Goal: Task Accomplishment & Management: Manage account settings

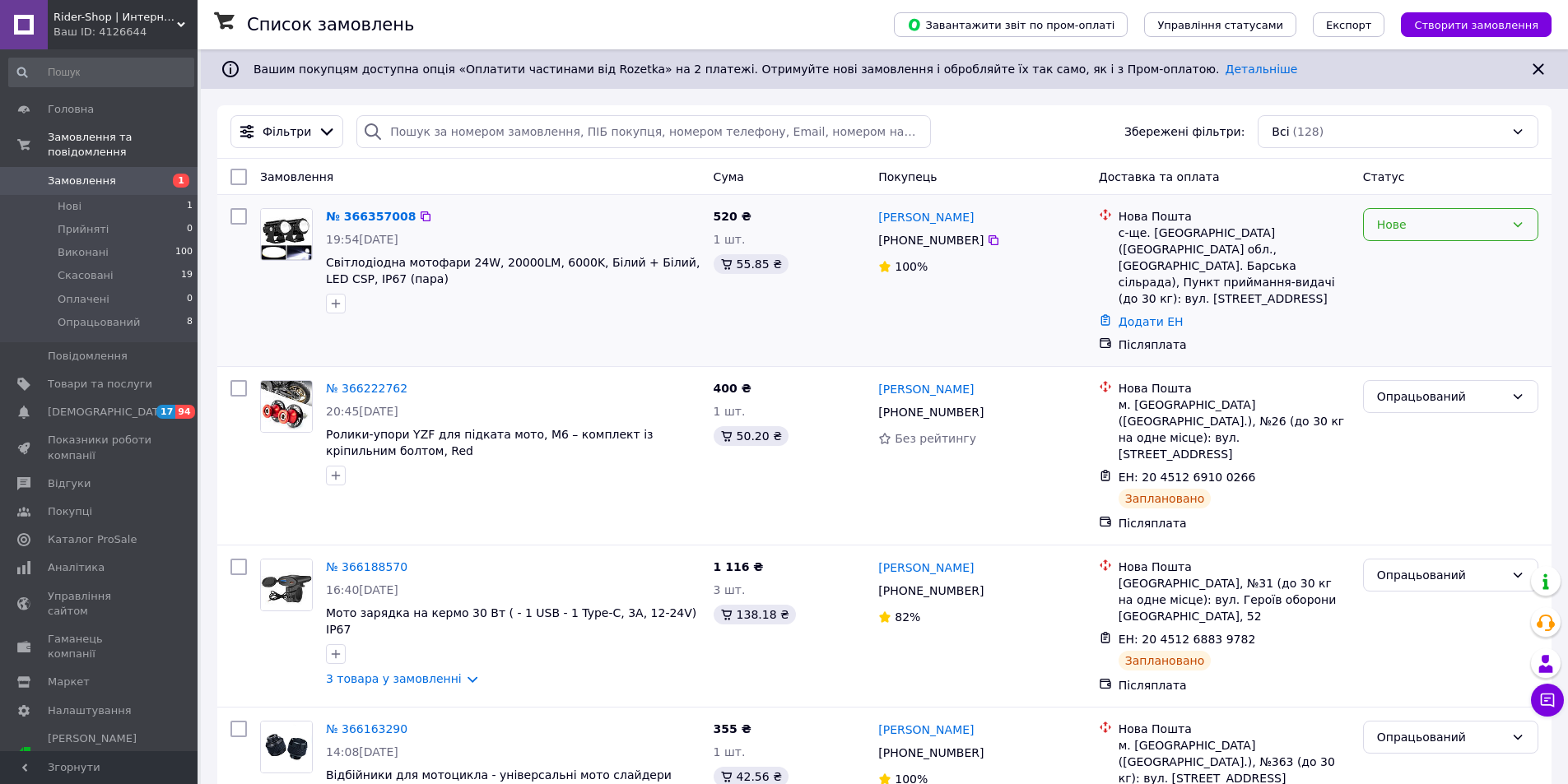
click at [1395, 229] on div "Нове" at bounding box center [1440, 225] width 127 height 18
click at [1377, 255] on li "Прийнято" at bounding box center [1451, 260] width 173 height 30
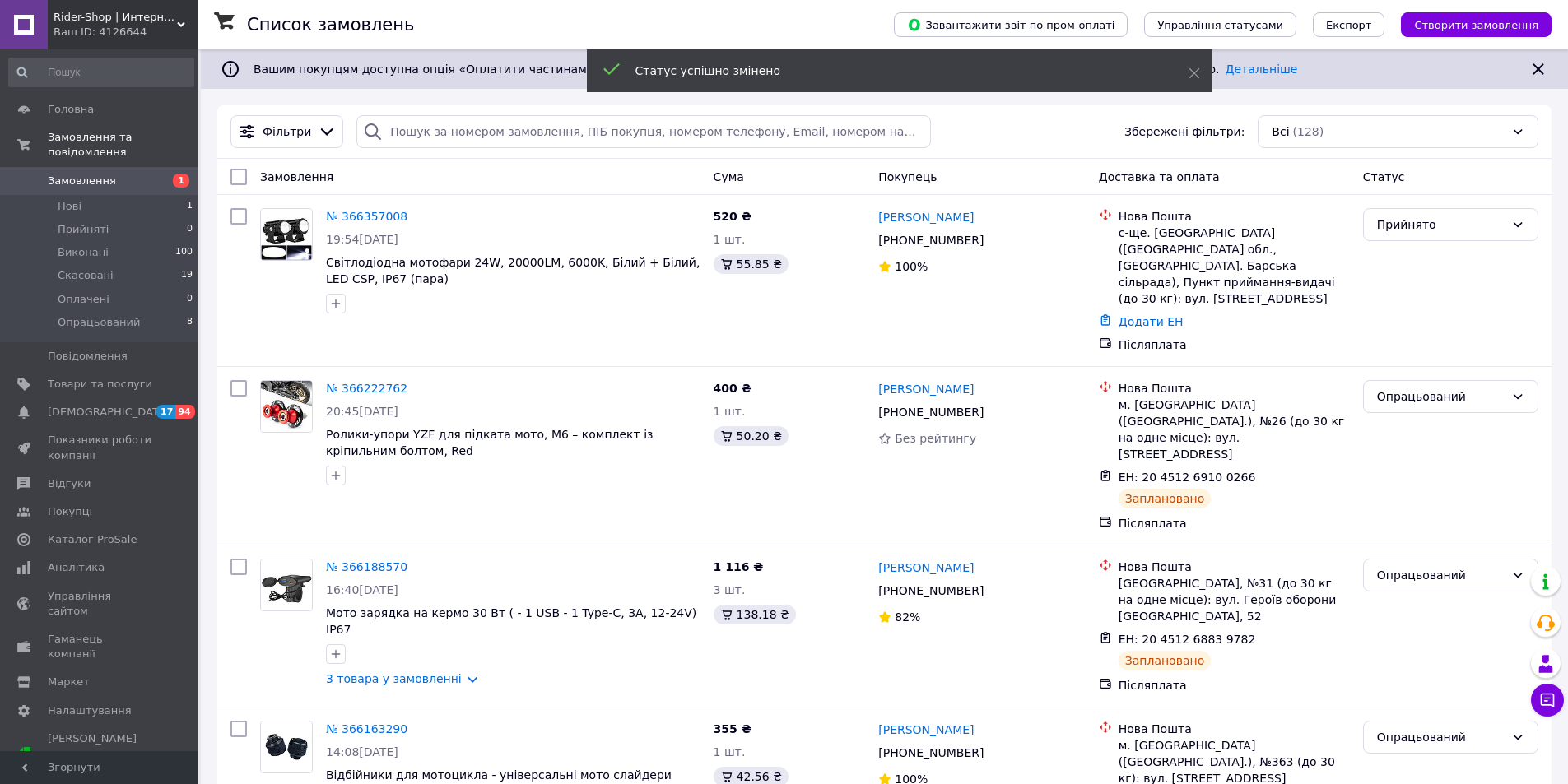
click at [115, 241] on li "Виконані 100" at bounding box center [101, 253] width 202 height 23
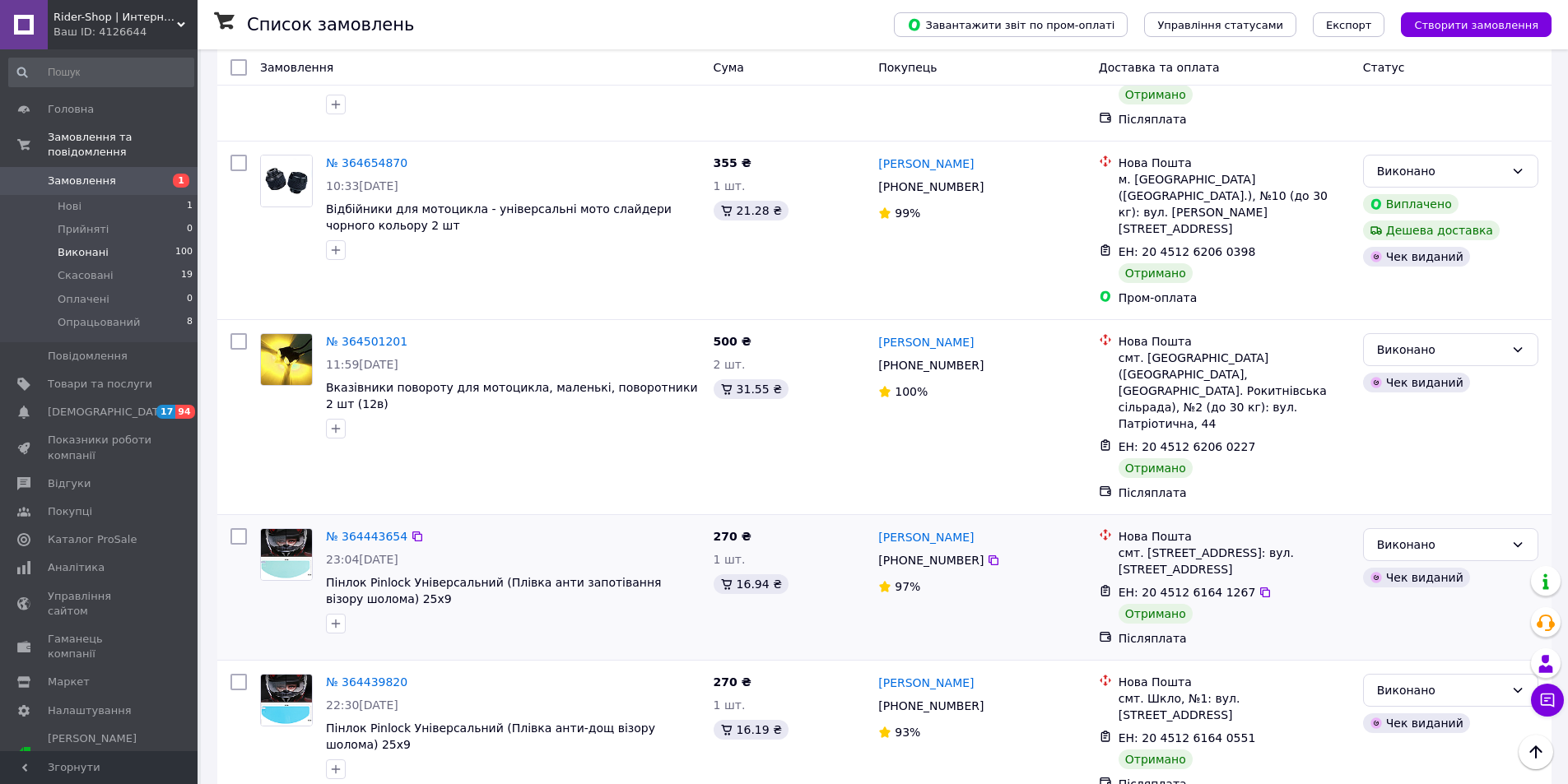
scroll to position [1646, 0]
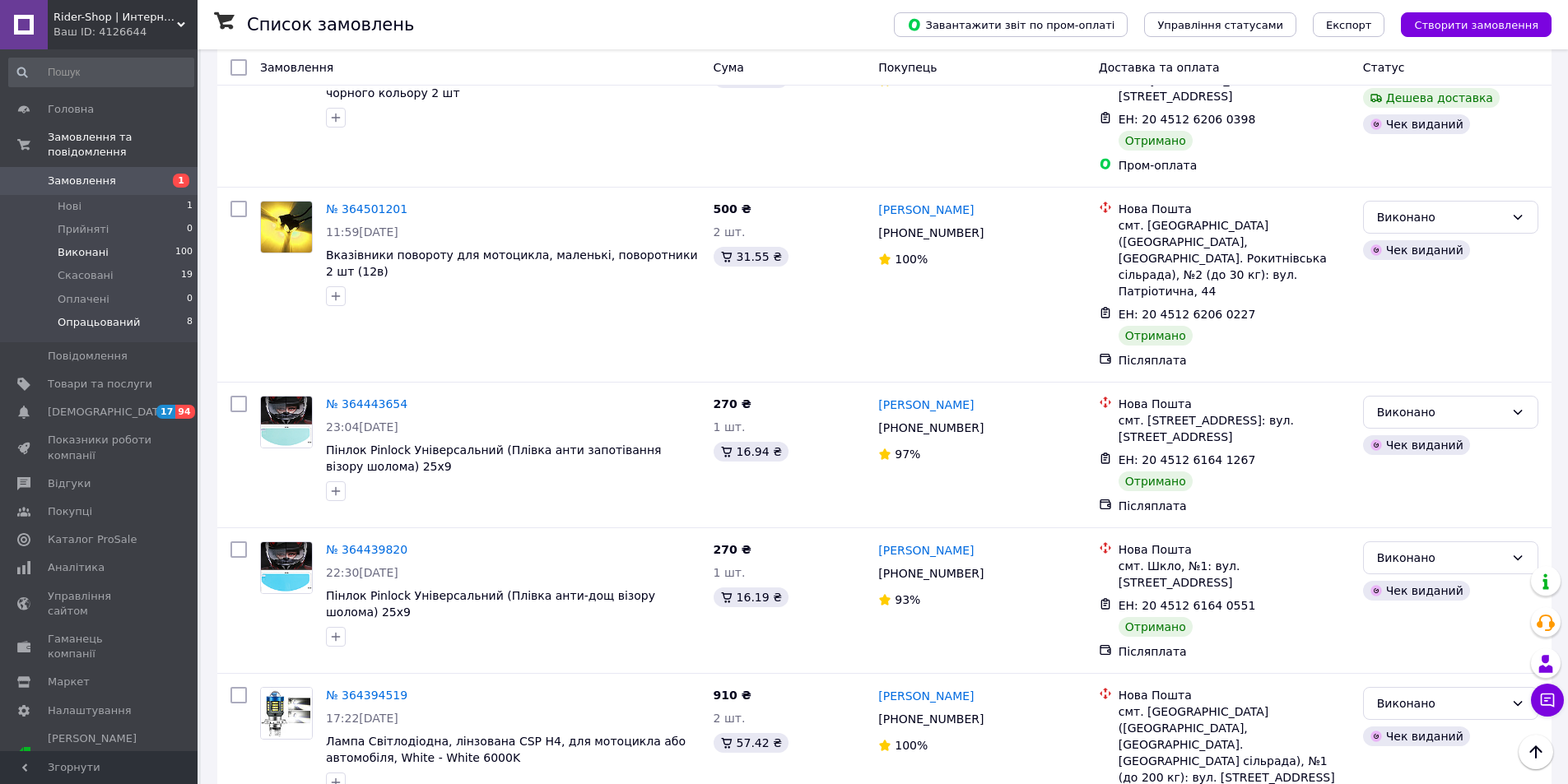
click at [117, 315] on span "Опрацьований" at bounding box center [98, 322] width 82 height 14
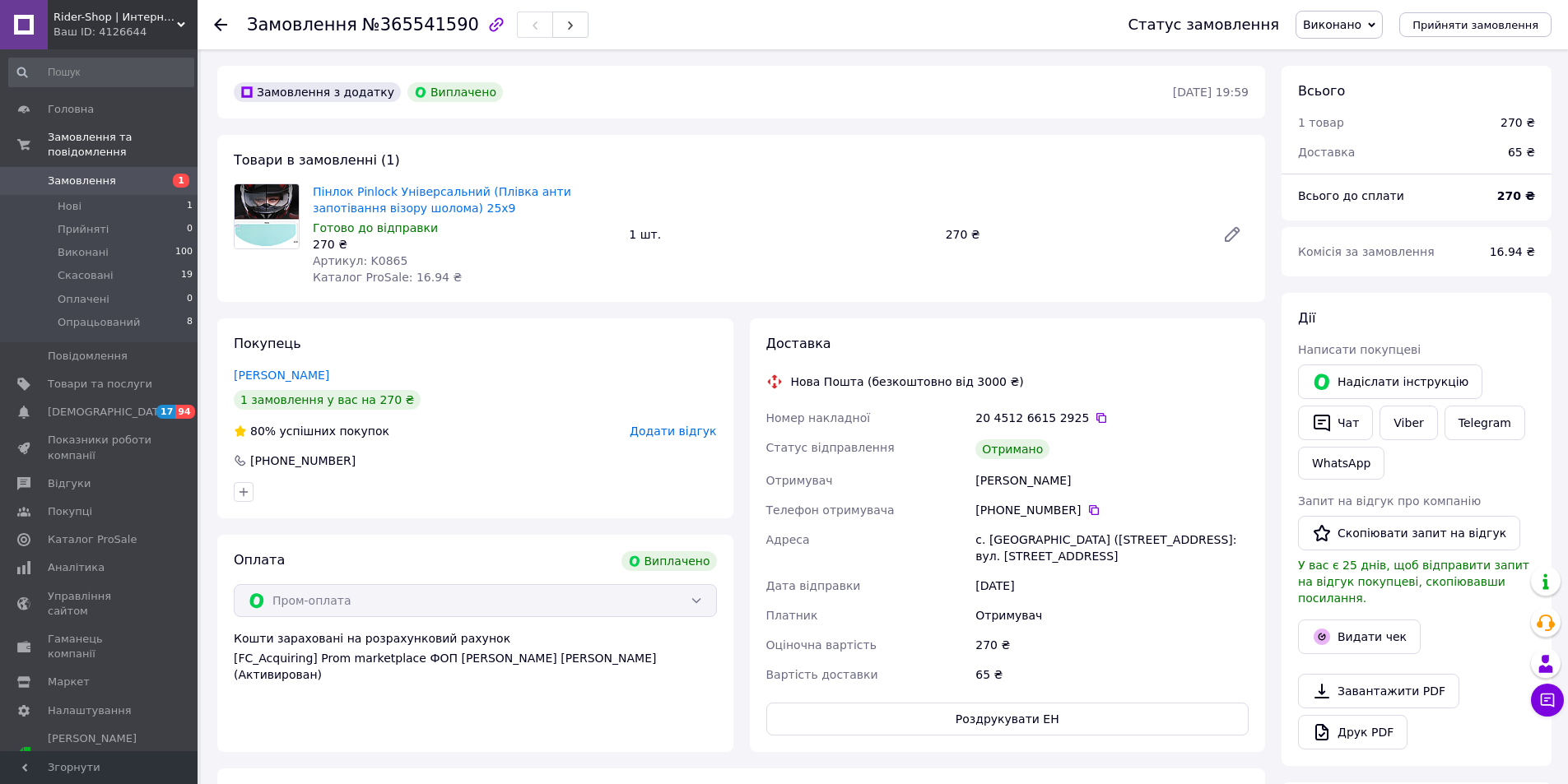
scroll to position [6, 0]
click at [1367, 621] on button "Видати чек" at bounding box center [1359, 637] width 123 height 34
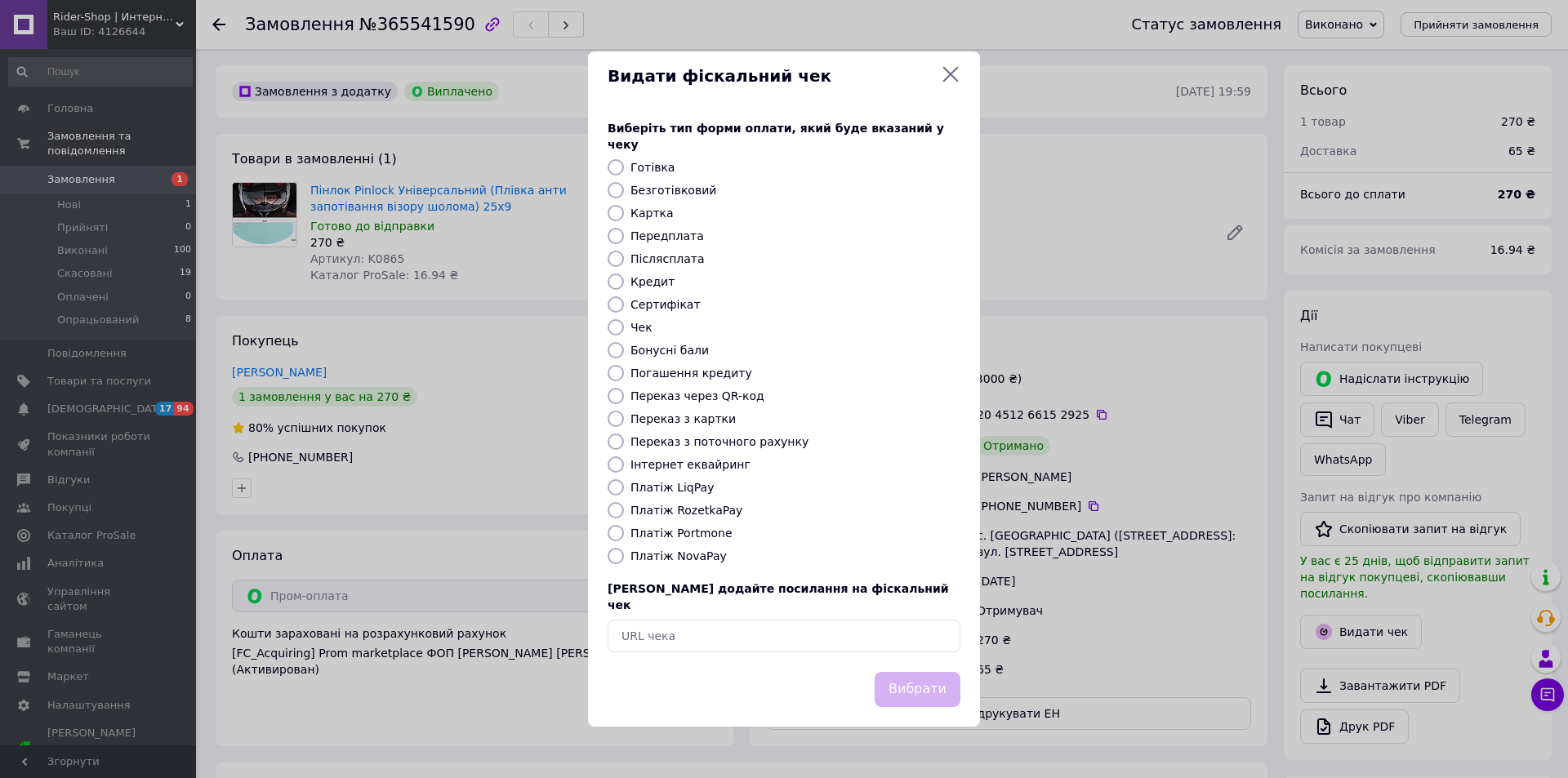
click at [657, 188] on label "Безготівковий" at bounding box center [673, 190] width 86 height 13
click at [624, 188] on input "Безготівковий" at bounding box center [616, 190] width 16 height 16
radio input "true"
click at [933, 672] on button "Вибрати" at bounding box center [918, 689] width 86 height 35
